Goal: Information Seeking & Learning: Learn about a topic

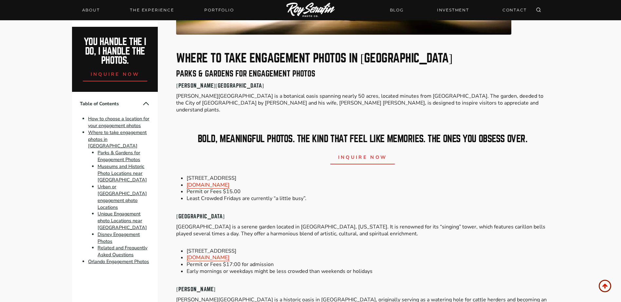
scroll to position [589, 0]
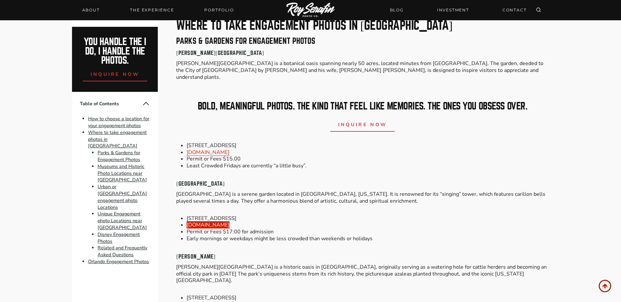
click at [218, 222] on link "[DOMAIN_NAME]" at bounding box center [208, 225] width 43 height 7
click at [247, 301] on link "[URL][DOMAIN_NAME][PERSON_NAME]" at bounding box center [236, 304] width 99 height 7
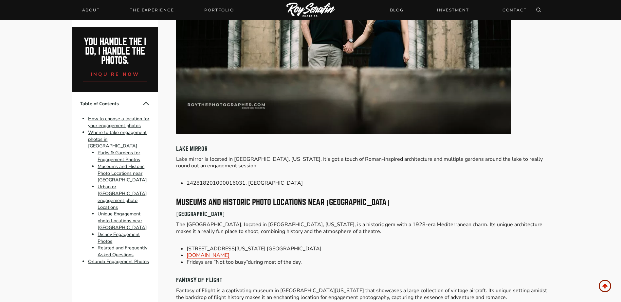
scroll to position [1014, 0]
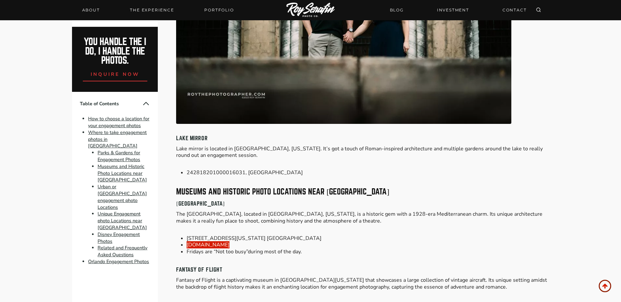
click at [206, 241] on link "[DOMAIN_NAME]" at bounding box center [208, 244] width 43 height 7
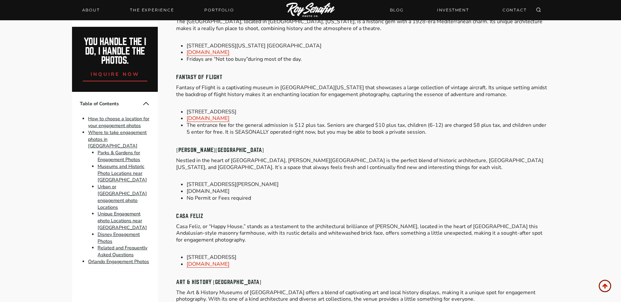
scroll to position [1211, 0]
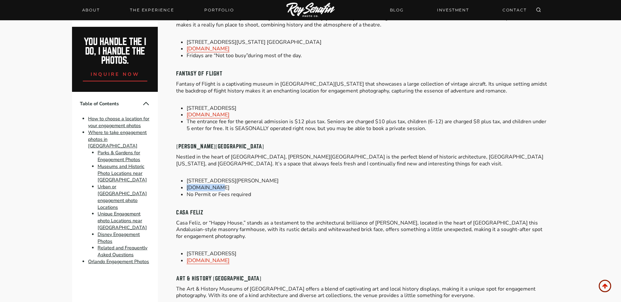
drag, startPoint x: 211, startPoint y: 174, endPoint x: 186, endPoint y: 175, distance: 25.9
click at [186, 178] on ul "1000 Holt Ave, Winter Park, FL 32789 rollins.edu No Permit or Fees required" at bounding box center [362, 188] width 372 height 20
drag, startPoint x: 186, startPoint y: 175, endPoint x: 189, endPoint y: 173, distance: 3.8
copy li "[DOMAIN_NAME]"
click at [375, 191] on li "No Permit or Fees required" at bounding box center [368, 194] width 362 height 7
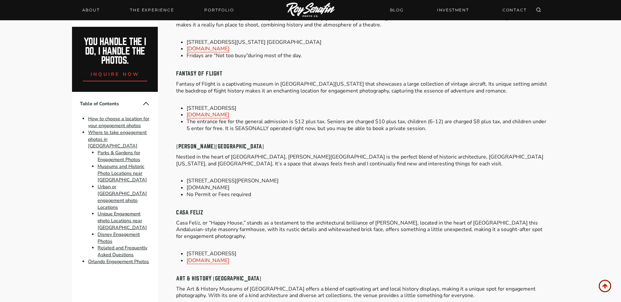
scroll to position [1243, 0]
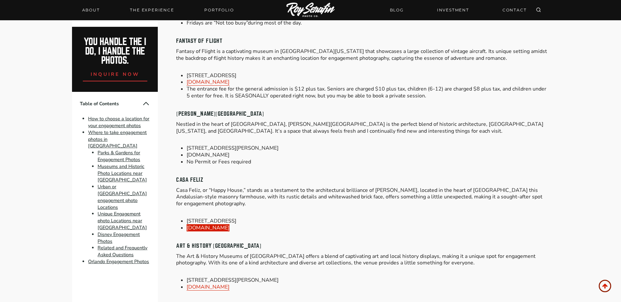
click at [194, 224] on link "[DOMAIN_NAME]" at bounding box center [208, 227] width 43 height 7
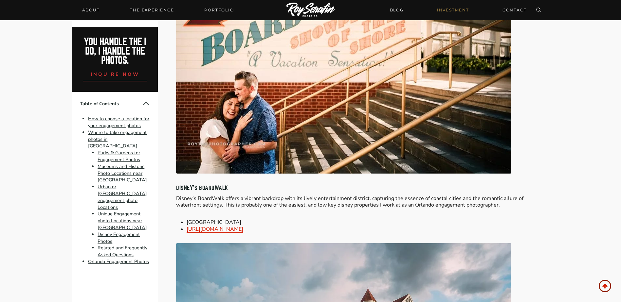
scroll to position [4417, 0]
